Goal: Find specific page/section

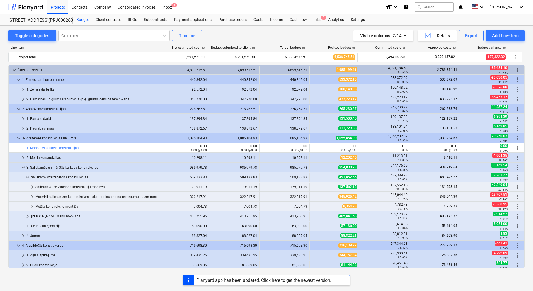
scroll to position [84, 0]
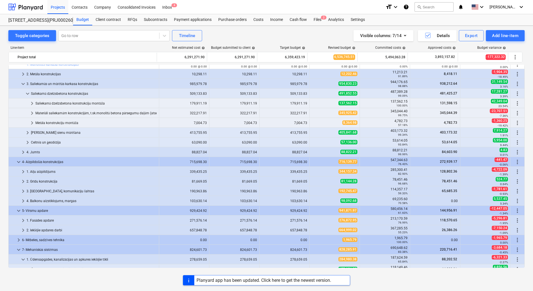
click at [139, 45] on div "Line-item Net estimated cost help Budget submitted to client help Target budget…" at bounding box center [266, 157] width 516 height 233
click at [295, 32] on div "Visible columns : 7/14 Details Export Add line-item" at bounding box center [402, 35] width 246 height 11
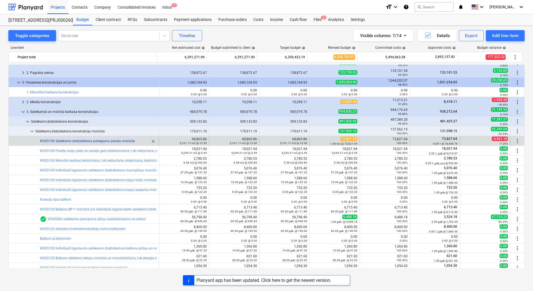
click at [108, 140] on link "W305100 Saliekamo dzelzsbetona pārseguma paneļu montāža" at bounding box center [87, 141] width 95 height 4
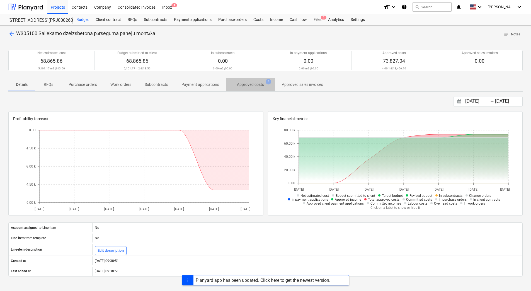
click at [248, 86] on p "Approved costs" at bounding box center [250, 85] width 27 height 6
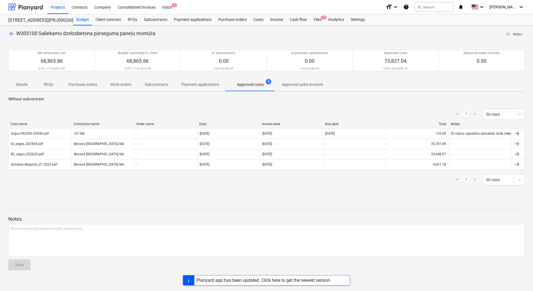
click at [77, 189] on div "< 1 > 50 rows Cost name Contractor name Order name Date Invoice date Due date T…" at bounding box center [266, 147] width 516 height 90
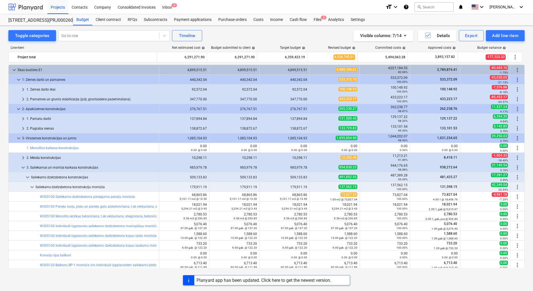
scroll to position [56, 0]
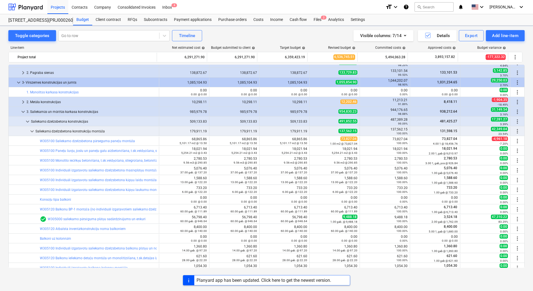
click at [6, 127] on div "Toggle categories Go to row Timeline Visible columns : 7/14 Details Export Add …" at bounding box center [266, 152] width 533 height 253
click at [3, 129] on div "Toggle categories Go to row Timeline Visible columns : 7/14 Details Export Add …" at bounding box center [266, 152] width 533 height 253
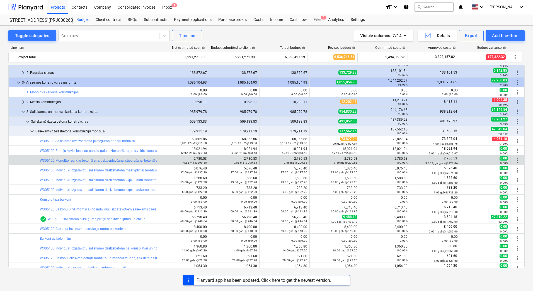
scroll to position [84, 0]
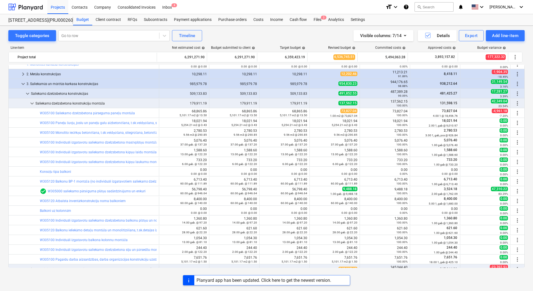
click at [1, 130] on div "Toggle categories Go to row Timeline Visible columns : 7/14 Details Export Add …" at bounding box center [266, 152] width 533 height 253
click at [239, 40] on div "Toggle categories Go to row Timeline Visible columns : 7/14 Details Export Add …" at bounding box center [266, 35] width 516 height 11
click at [5, 109] on div "Toggle categories Go to row Timeline Visible columns : 7/14 Details Export Add …" at bounding box center [266, 152] width 533 height 253
